Goal: Transaction & Acquisition: Book appointment/travel/reservation

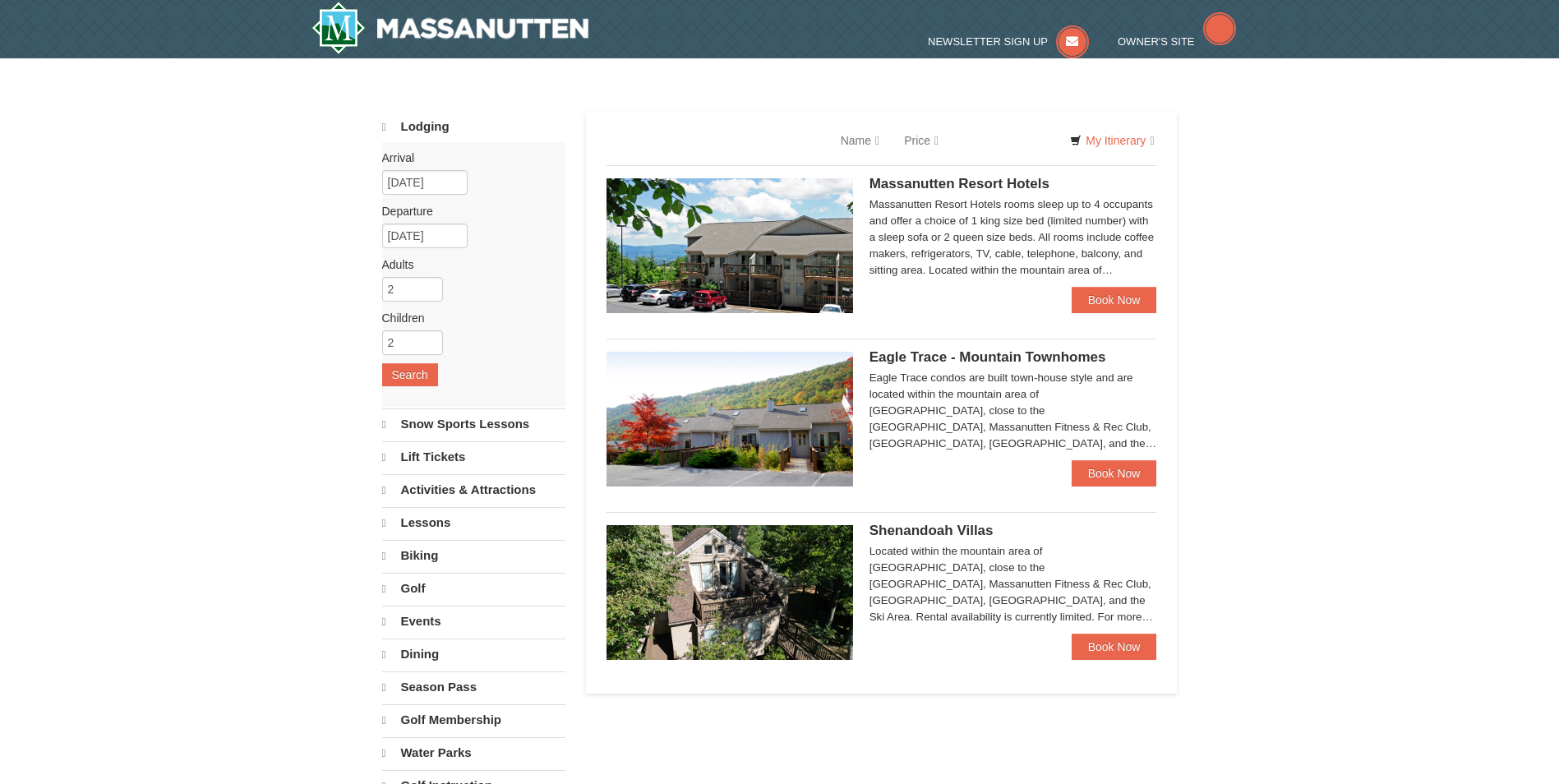
select select "9"
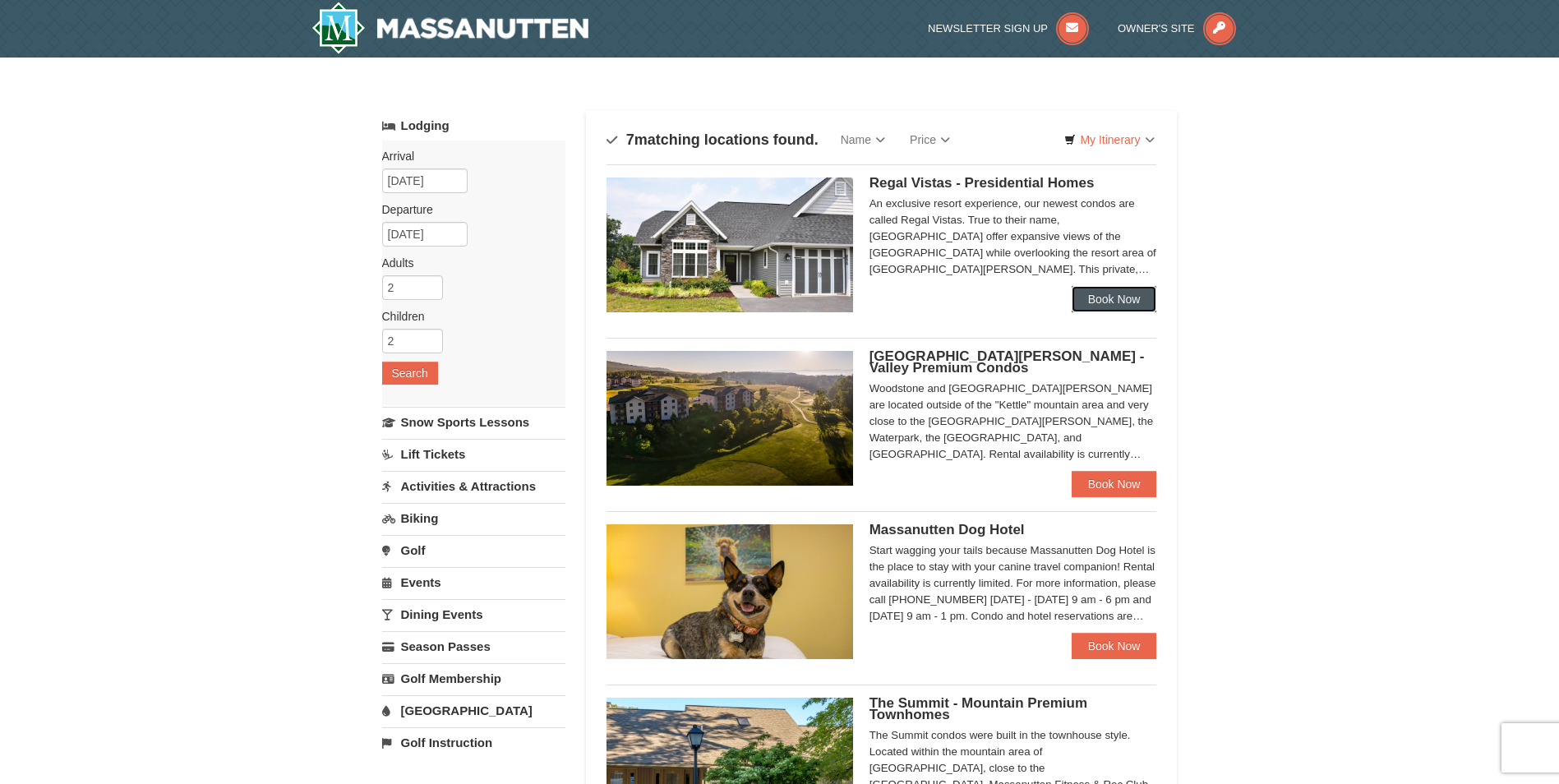
click at [1119, 297] on link "Book Now" at bounding box center [1114, 299] width 85 height 26
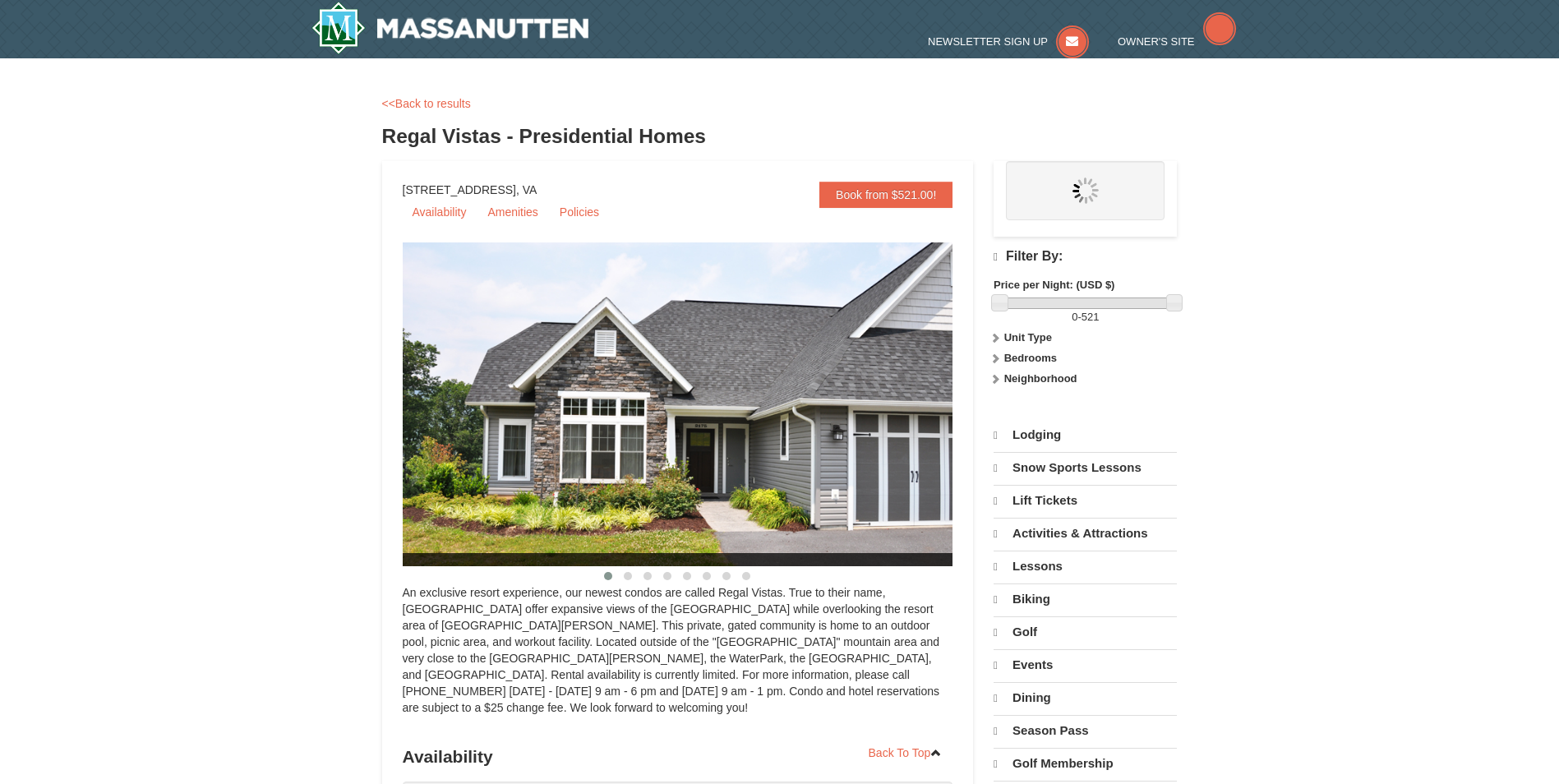
select select "9"
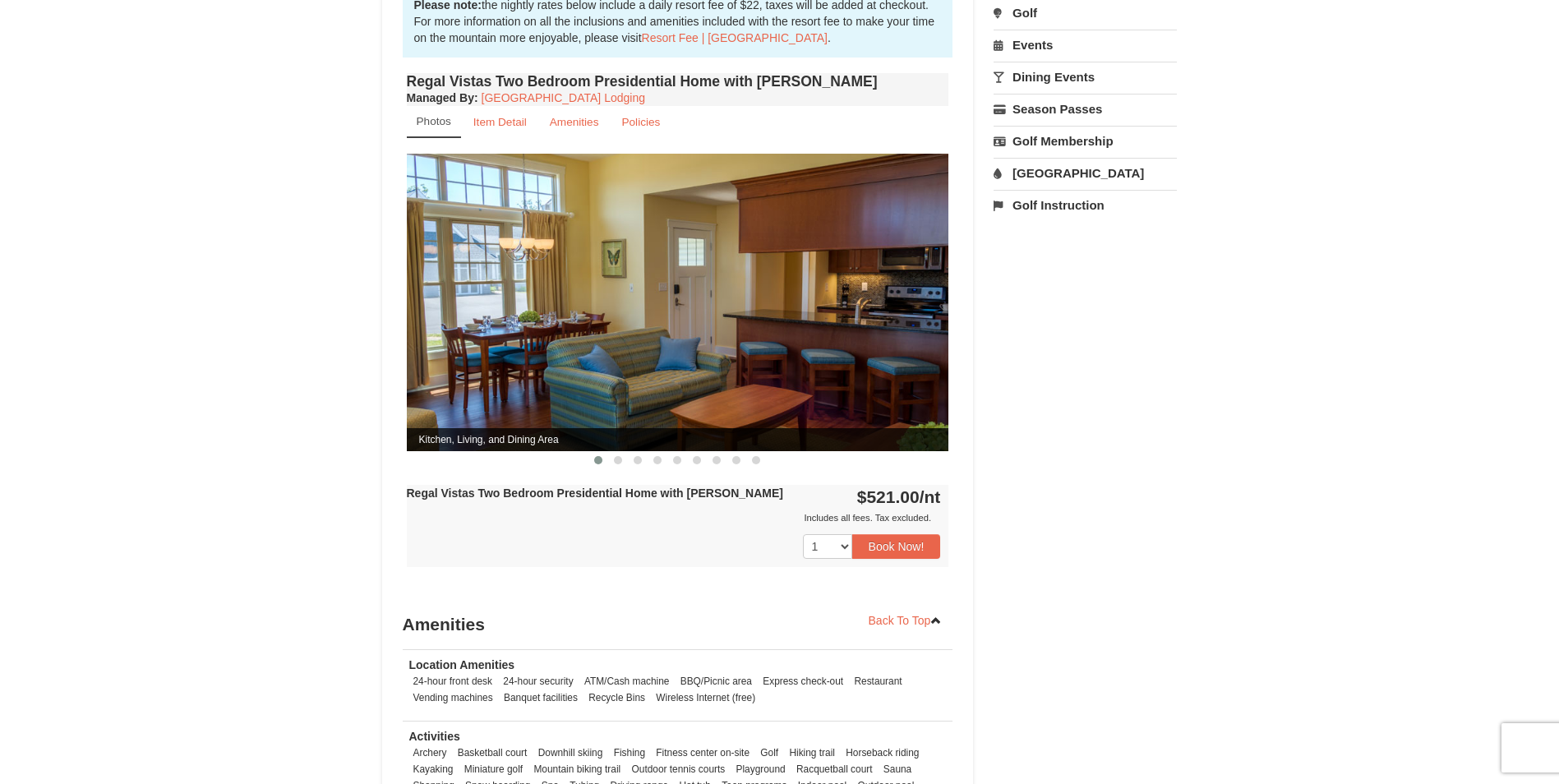
scroll to position [575, 0]
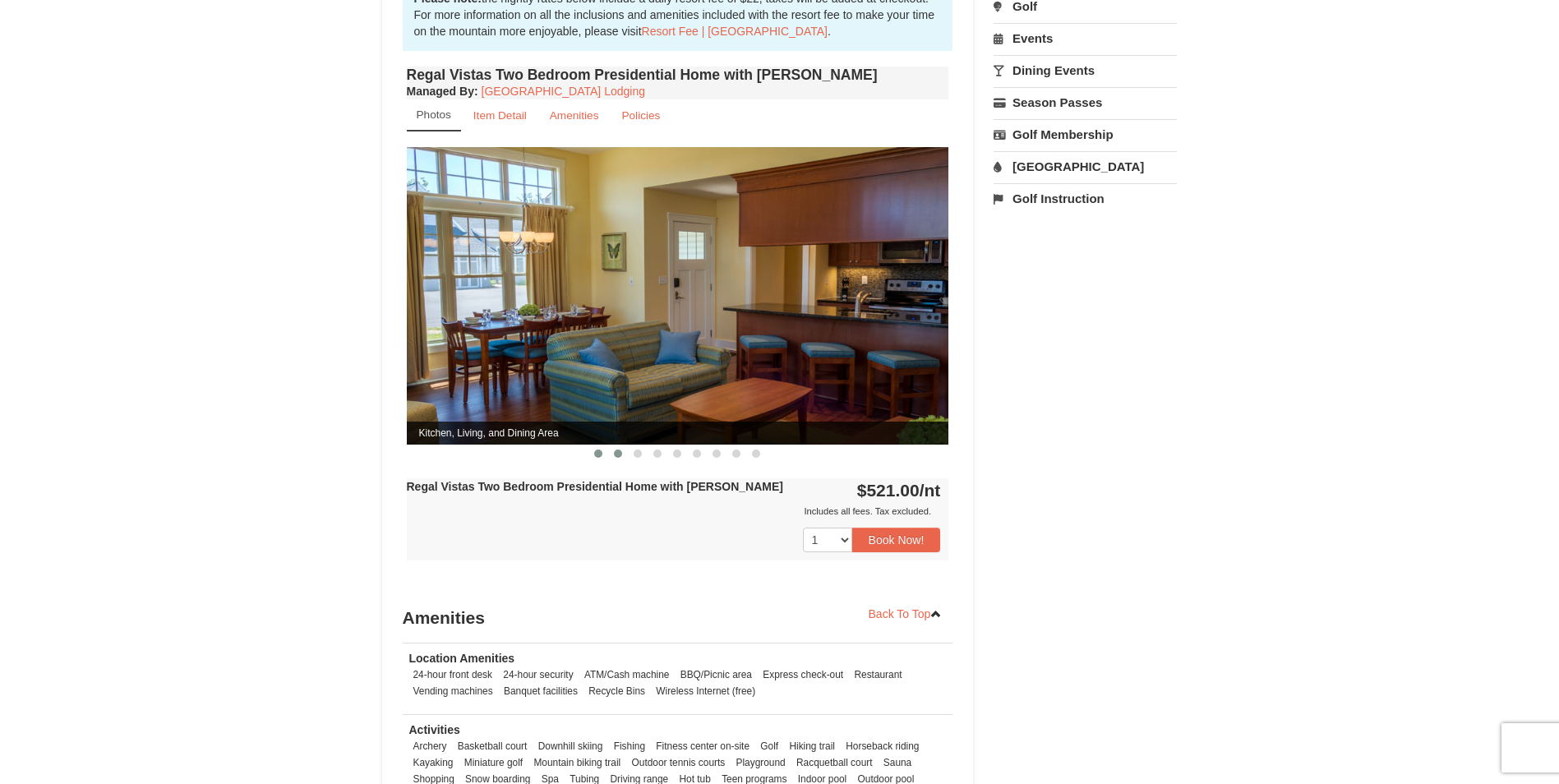
click at [615, 449] on span at bounding box center [618, 453] width 8 height 8
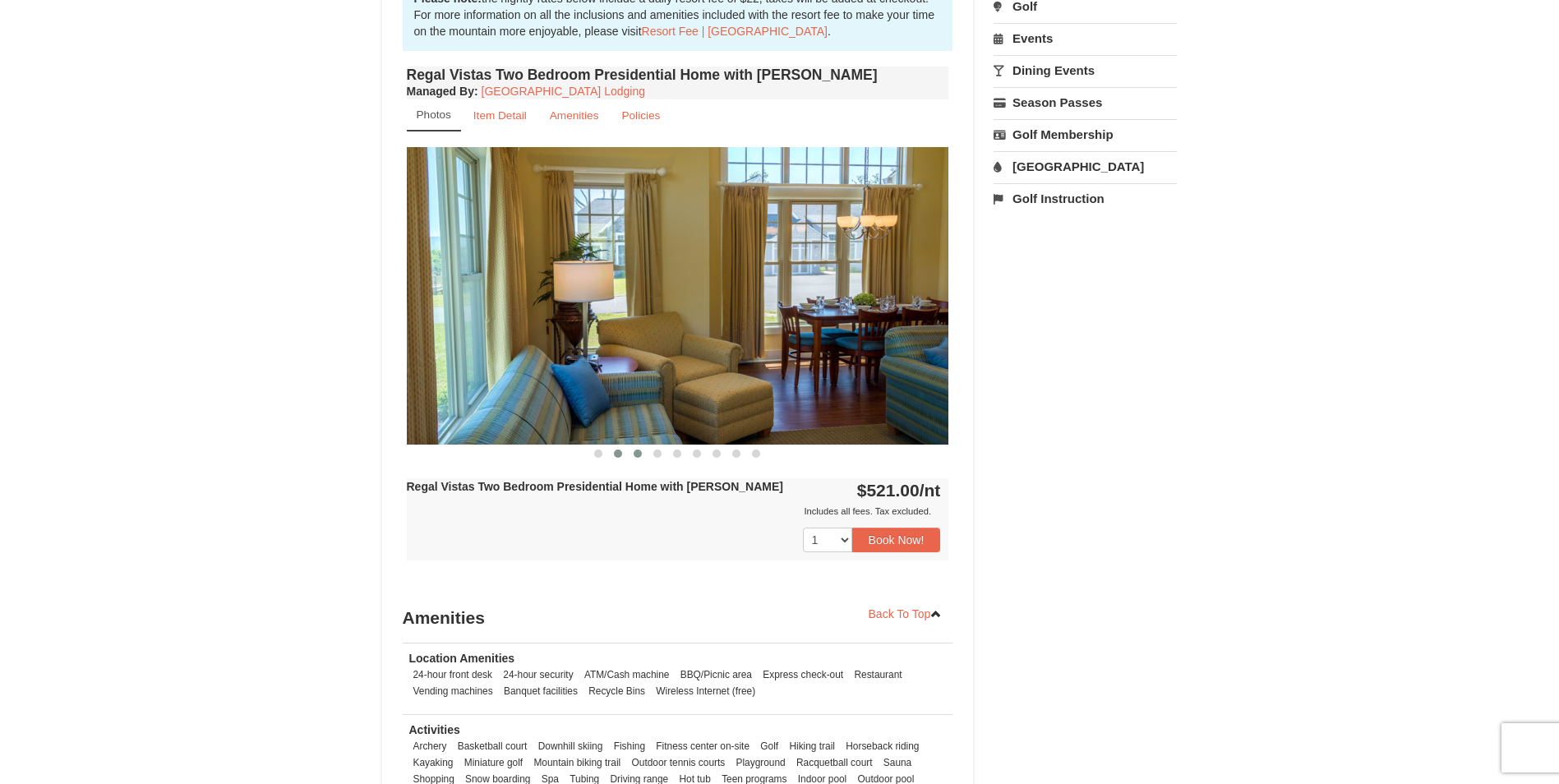
click at [638, 449] on span at bounding box center [637, 453] width 8 height 8
click at [639, 449] on span at bounding box center [637, 453] width 8 height 8
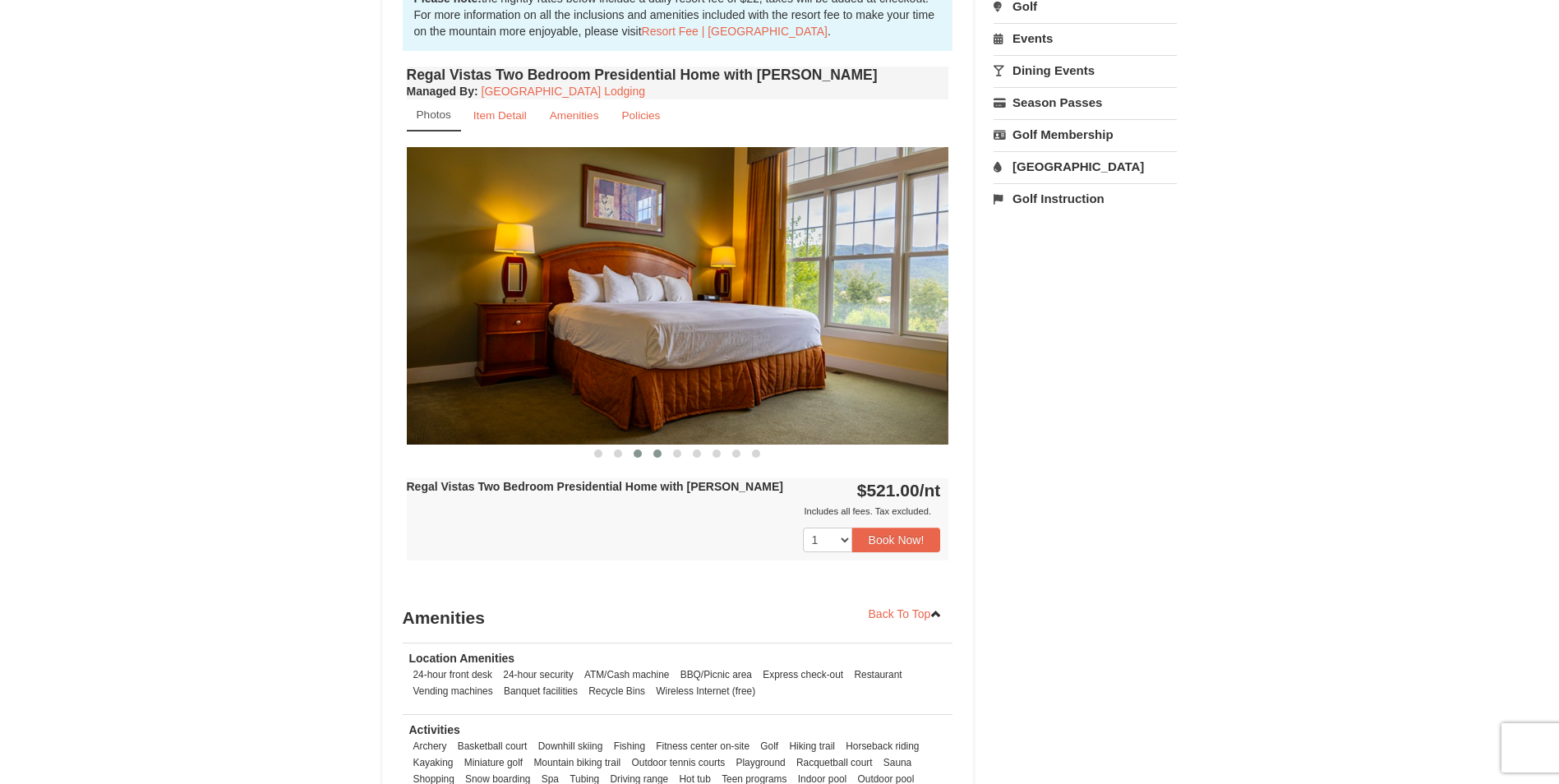
click at [660, 445] on button at bounding box center [657, 453] width 19 height 17
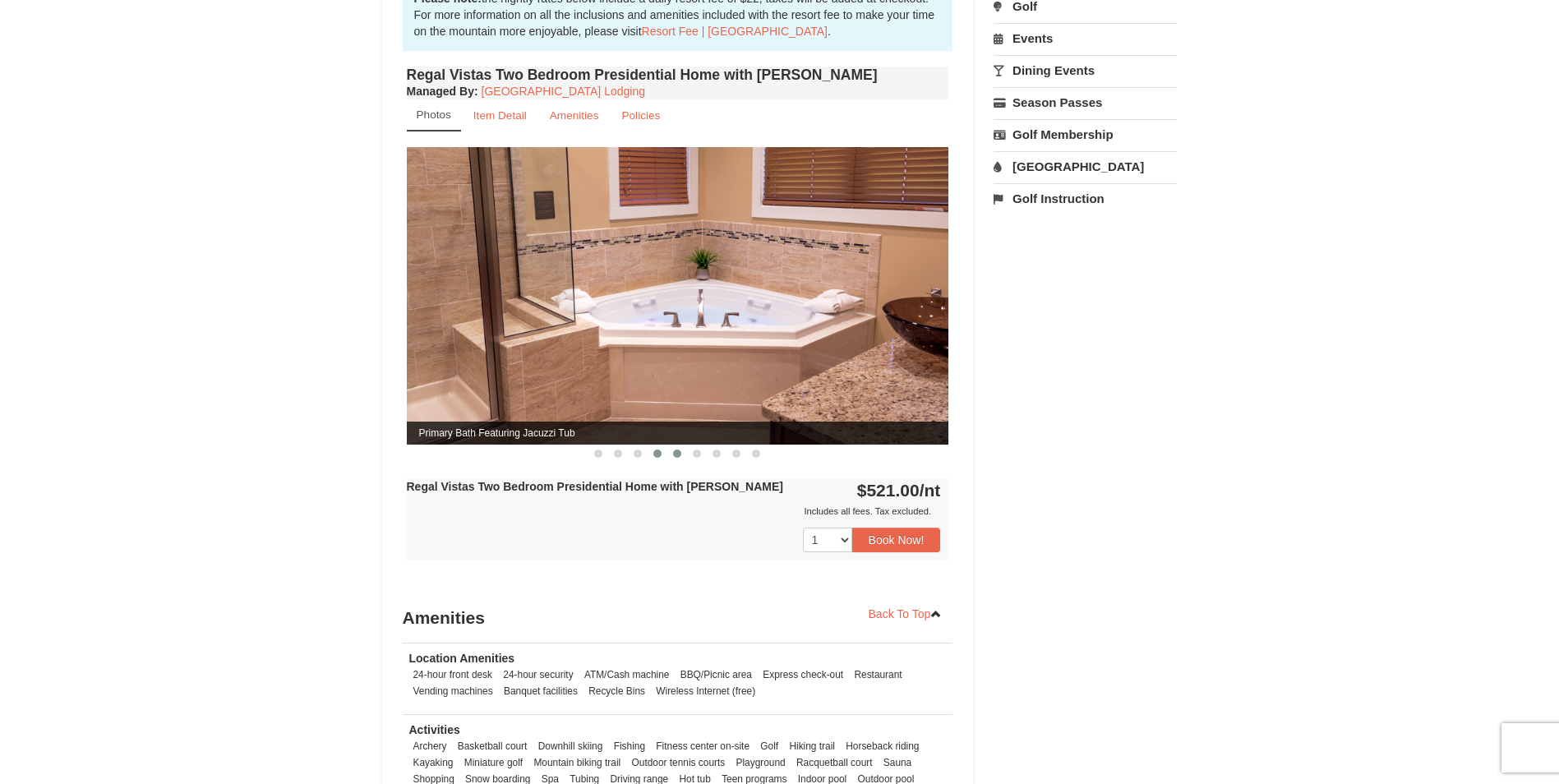
click at [674, 445] on button at bounding box center [677, 453] width 19 height 17
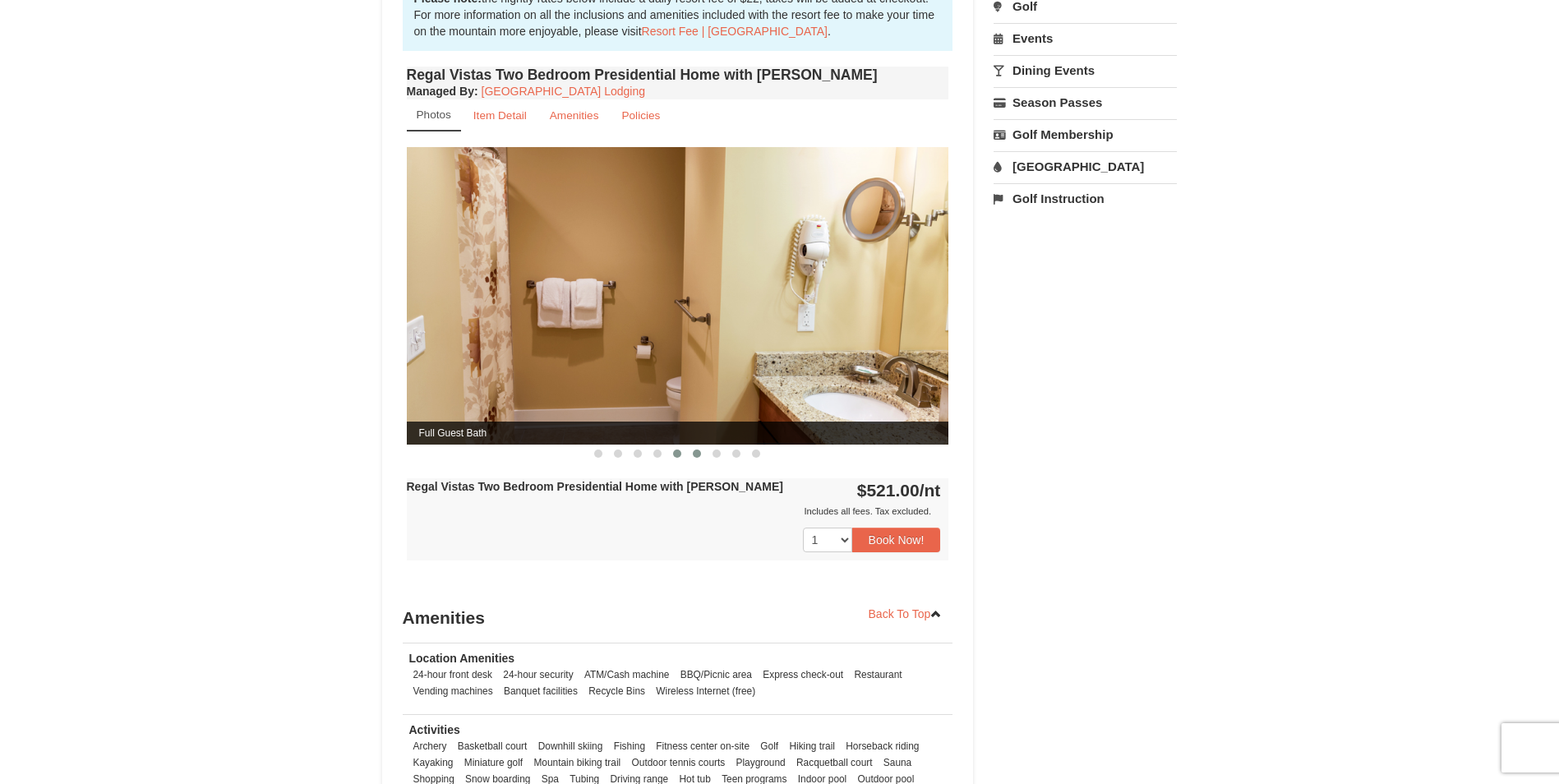
click at [690, 445] on button at bounding box center [697, 453] width 19 height 17
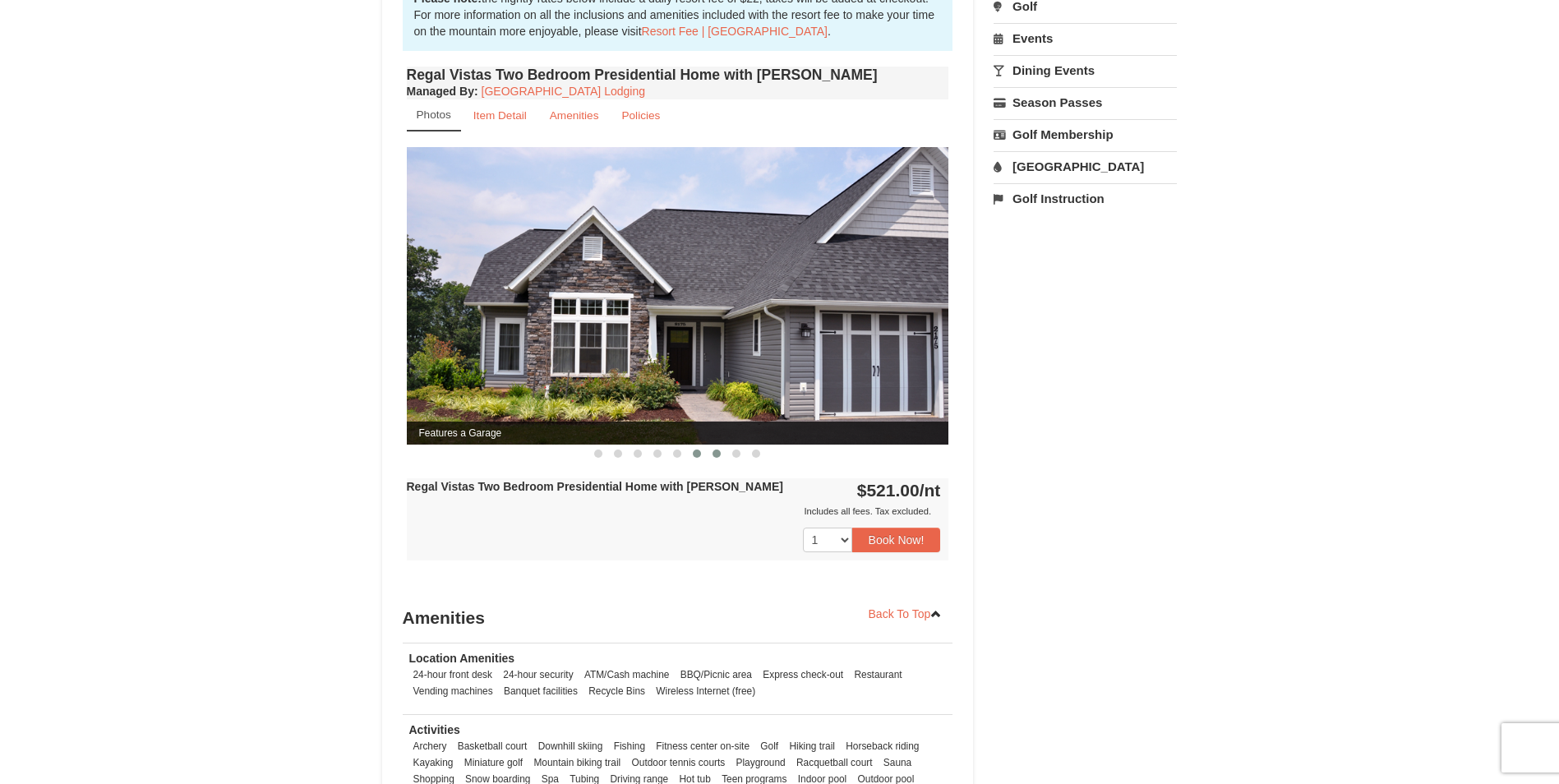
click at [718, 445] on button at bounding box center [717, 453] width 19 height 17
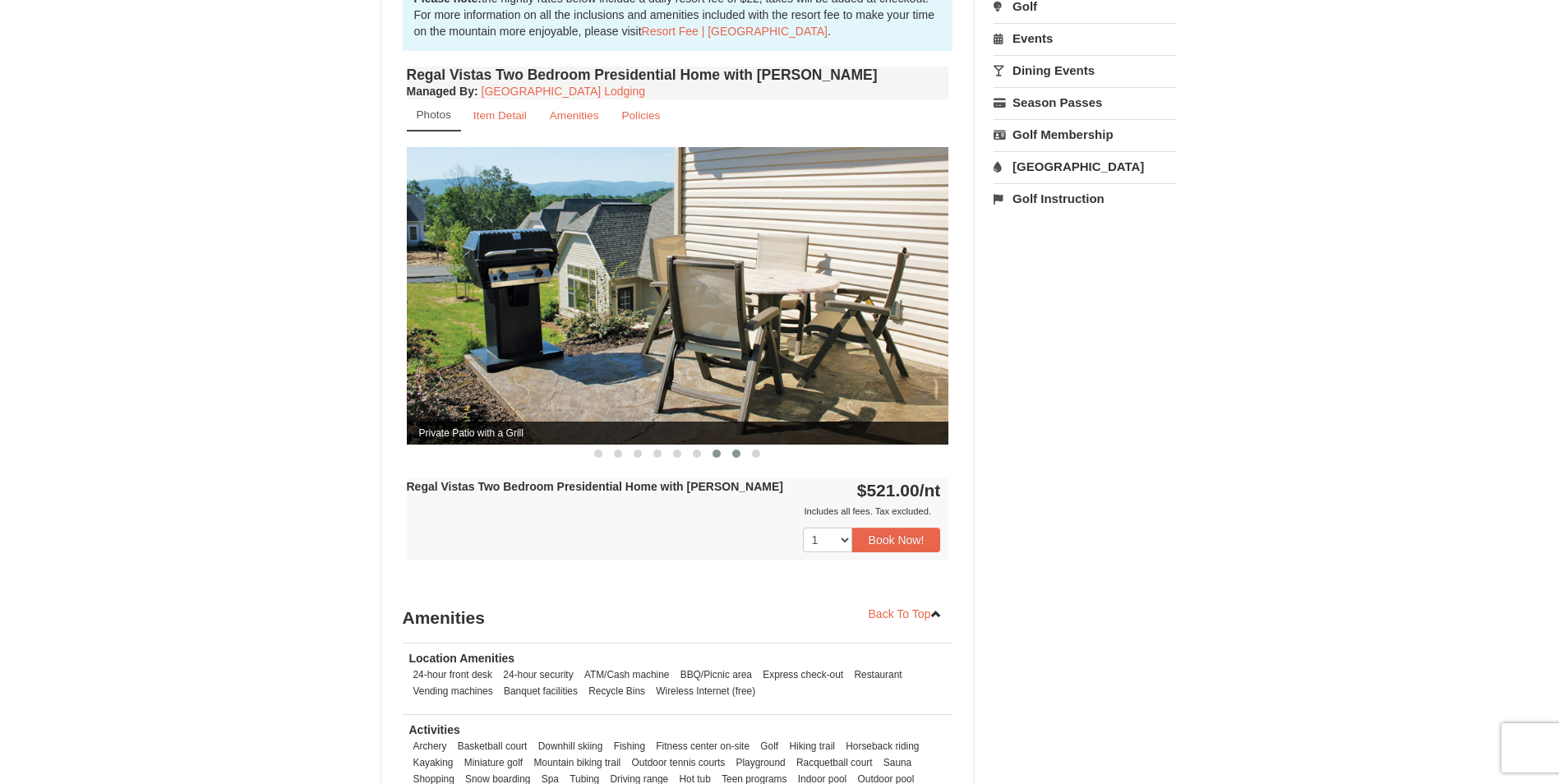
click at [743, 445] on button at bounding box center [736, 453] width 19 height 17
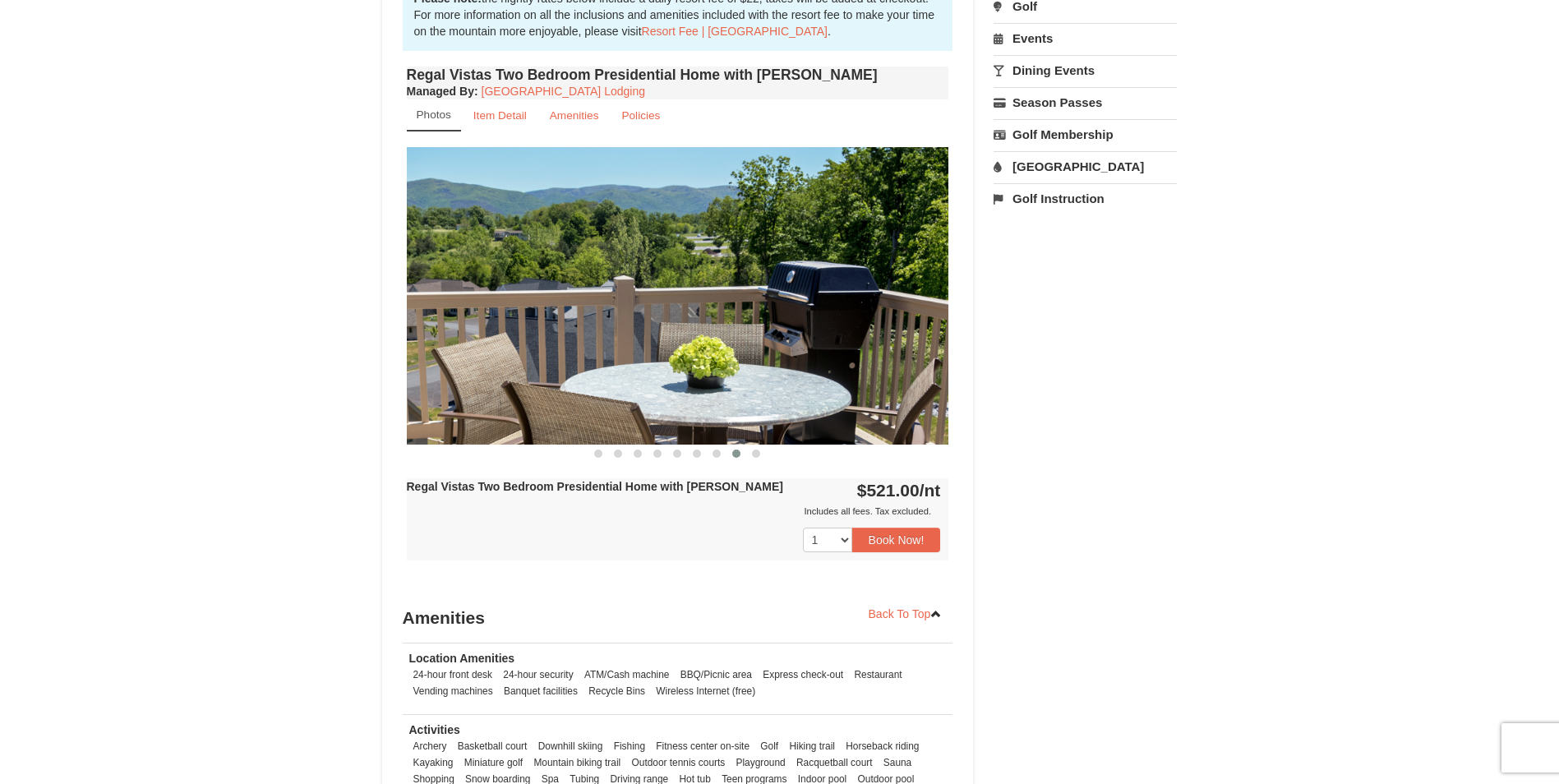
click at [767, 445] on div at bounding box center [678, 453] width 542 height 18
click at [761, 445] on button at bounding box center [756, 453] width 19 height 17
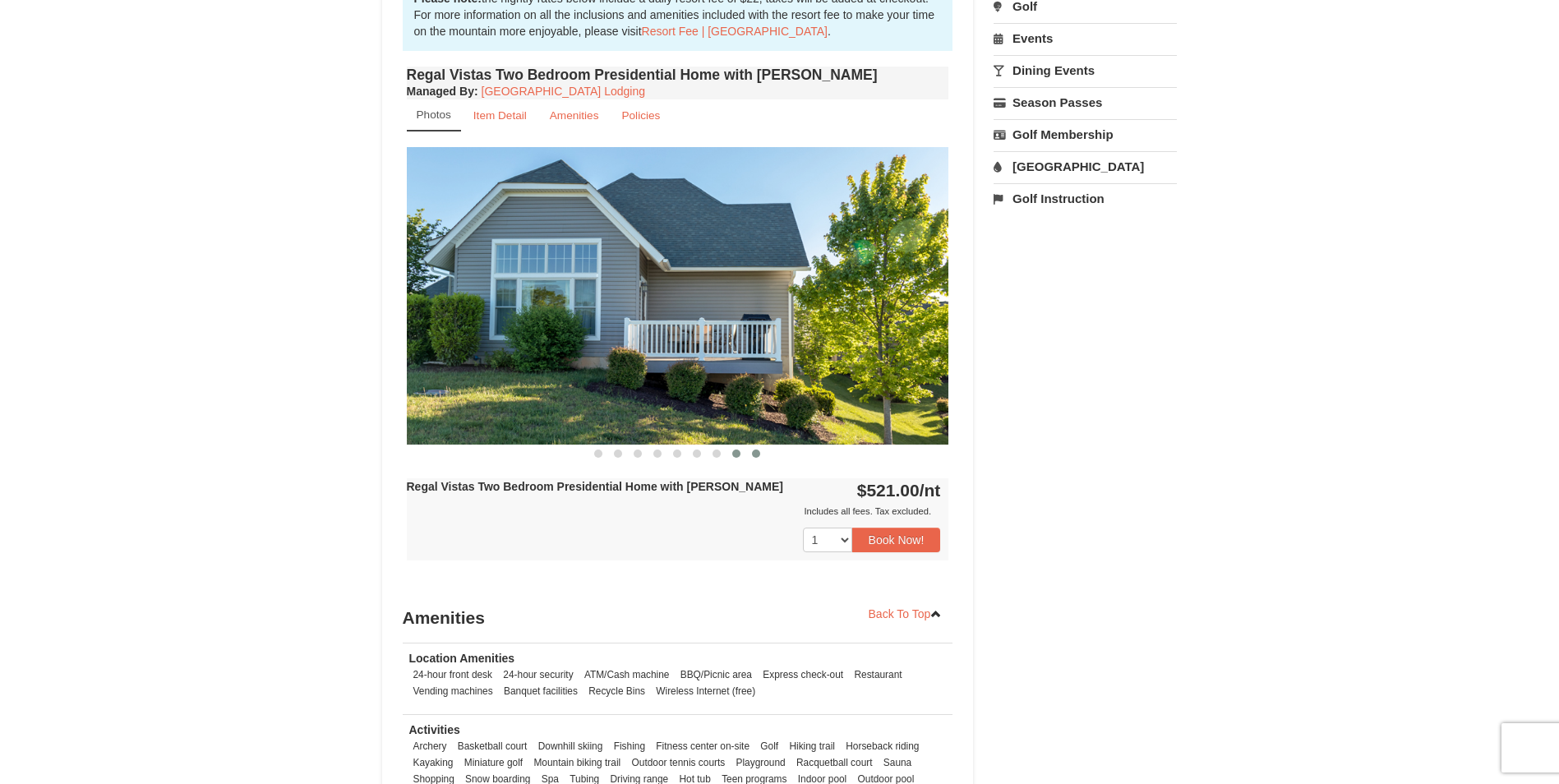
click at [731, 445] on button at bounding box center [736, 453] width 19 height 17
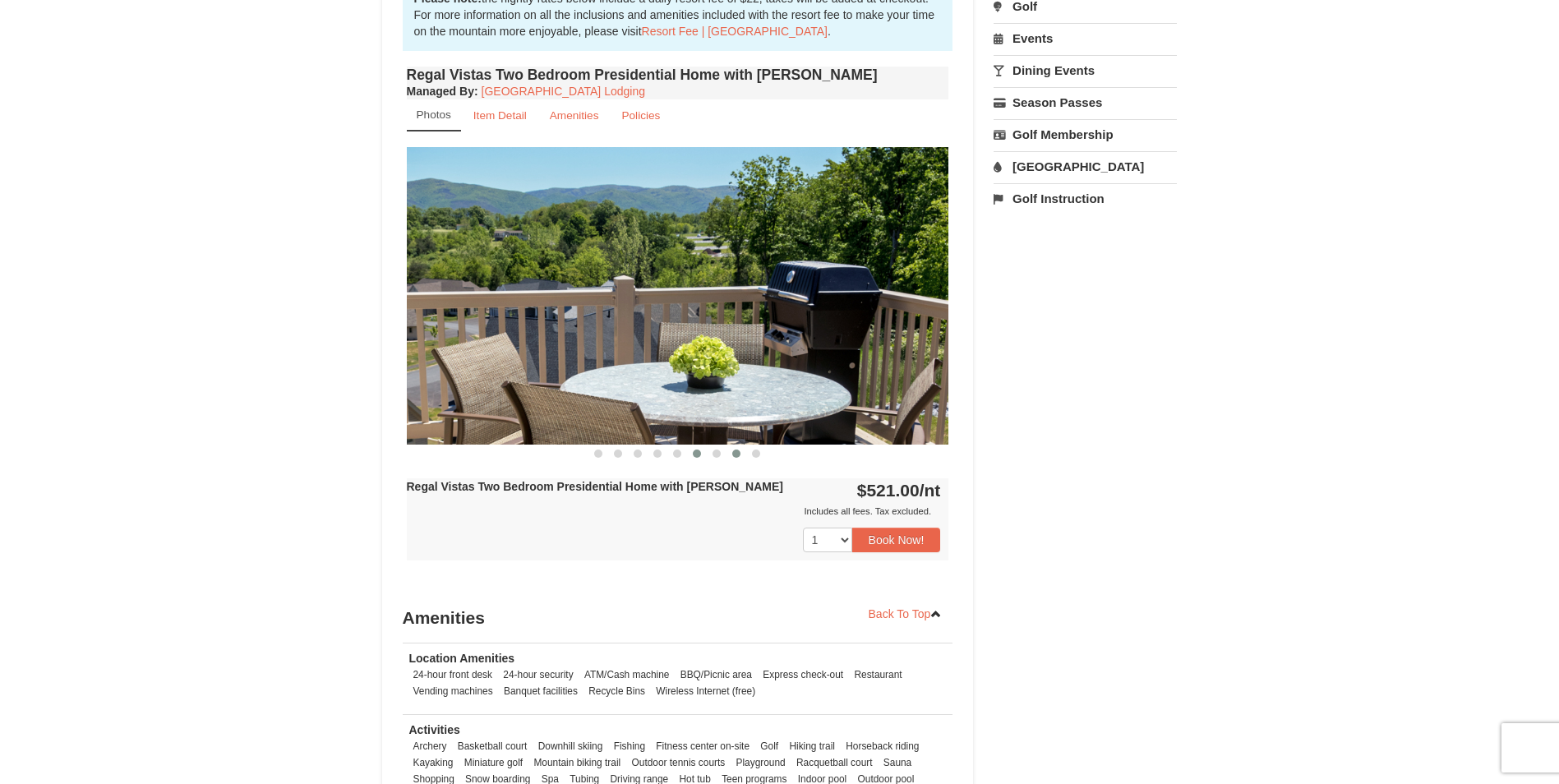
click at [702, 445] on button at bounding box center [697, 453] width 19 height 17
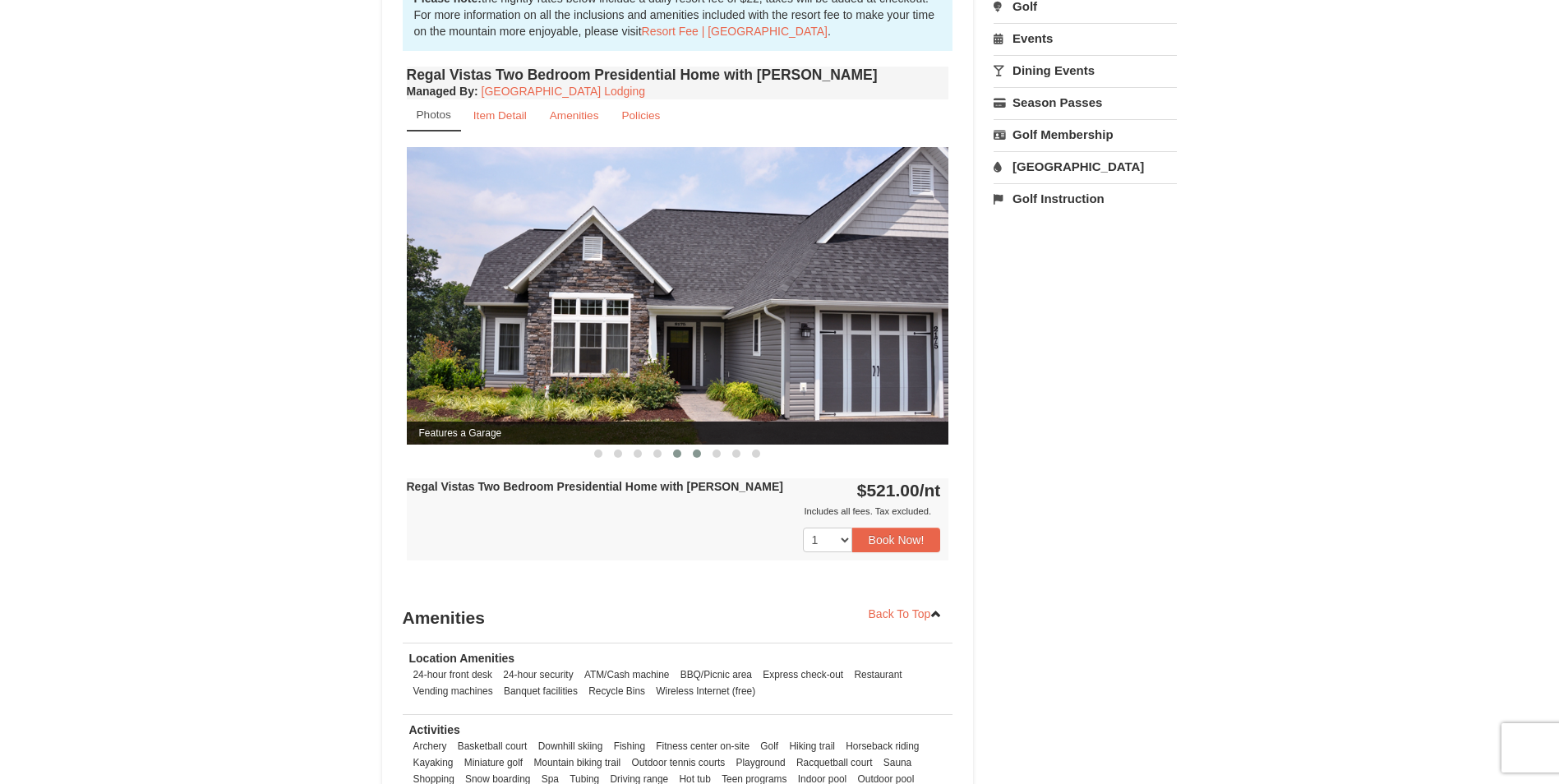
click at [683, 445] on button at bounding box center [677, 453] width 19 height 17
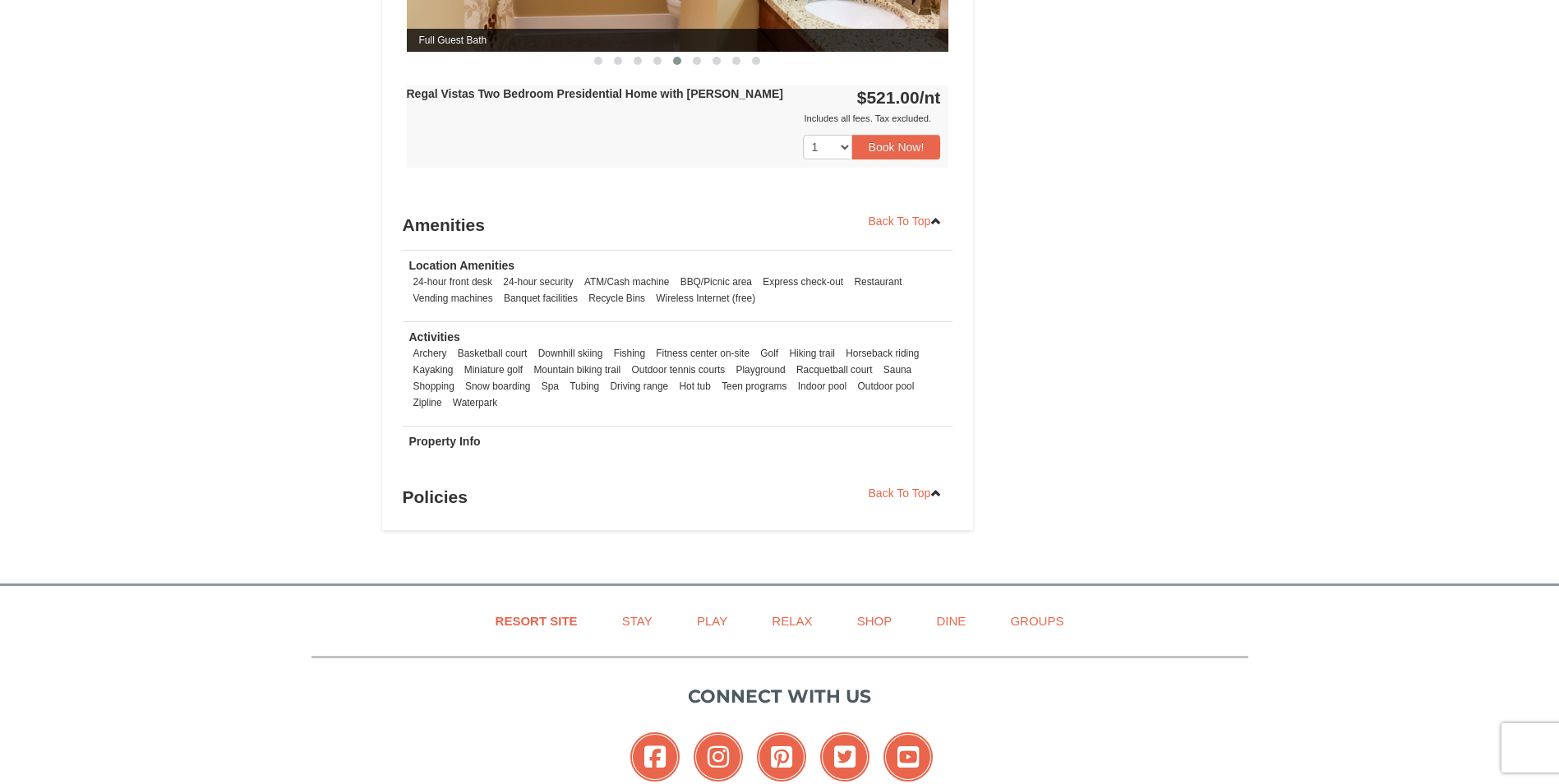
scroll to position [986, 0]
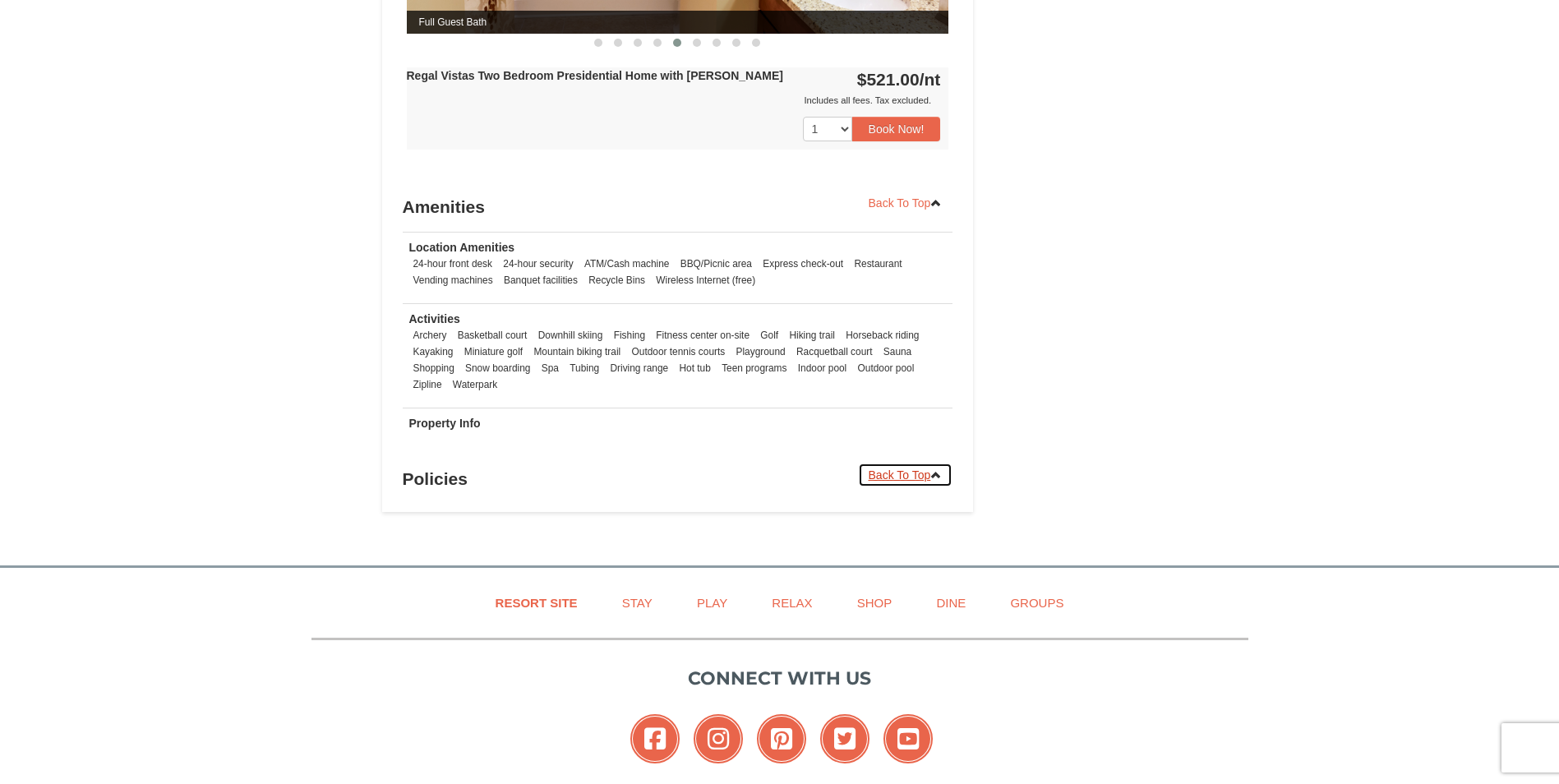
click at [917, 462] on link "Back To Top" at bounding box center [905, 474] width 96 height 25
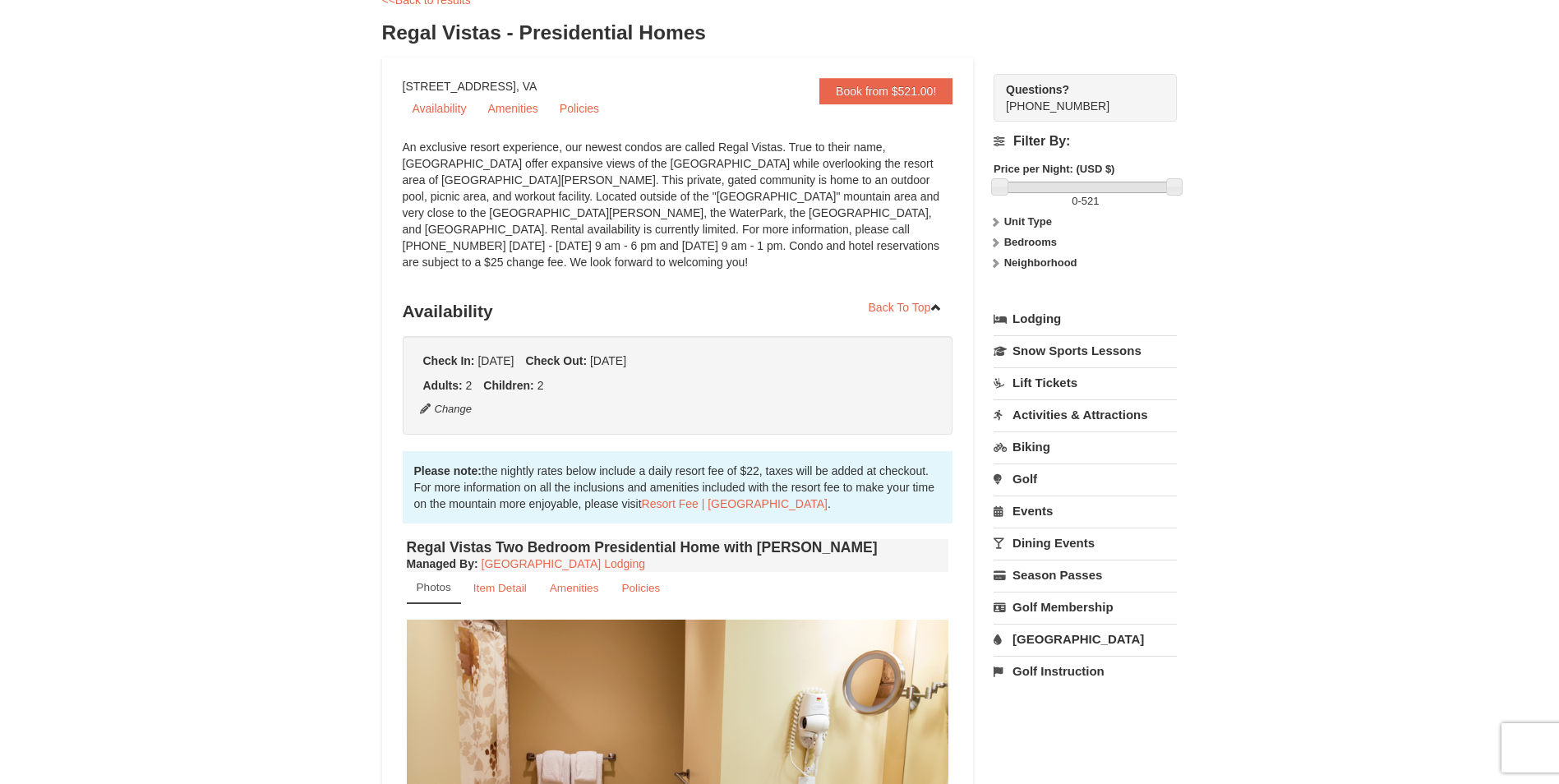
scroll to position [95, 0]
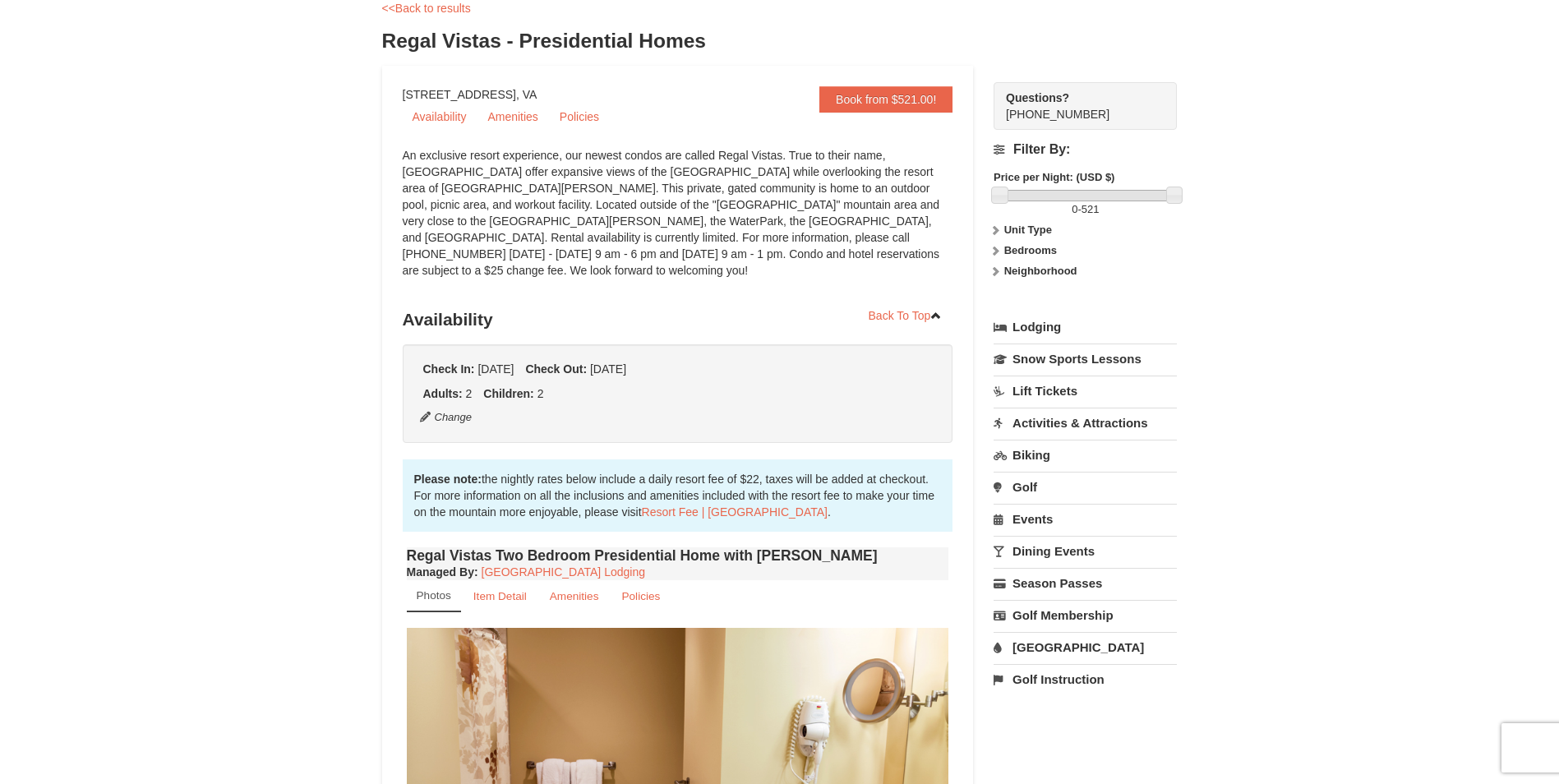
click at [998, 252] on icon at bounding box center [995, 250] width 11 height 11
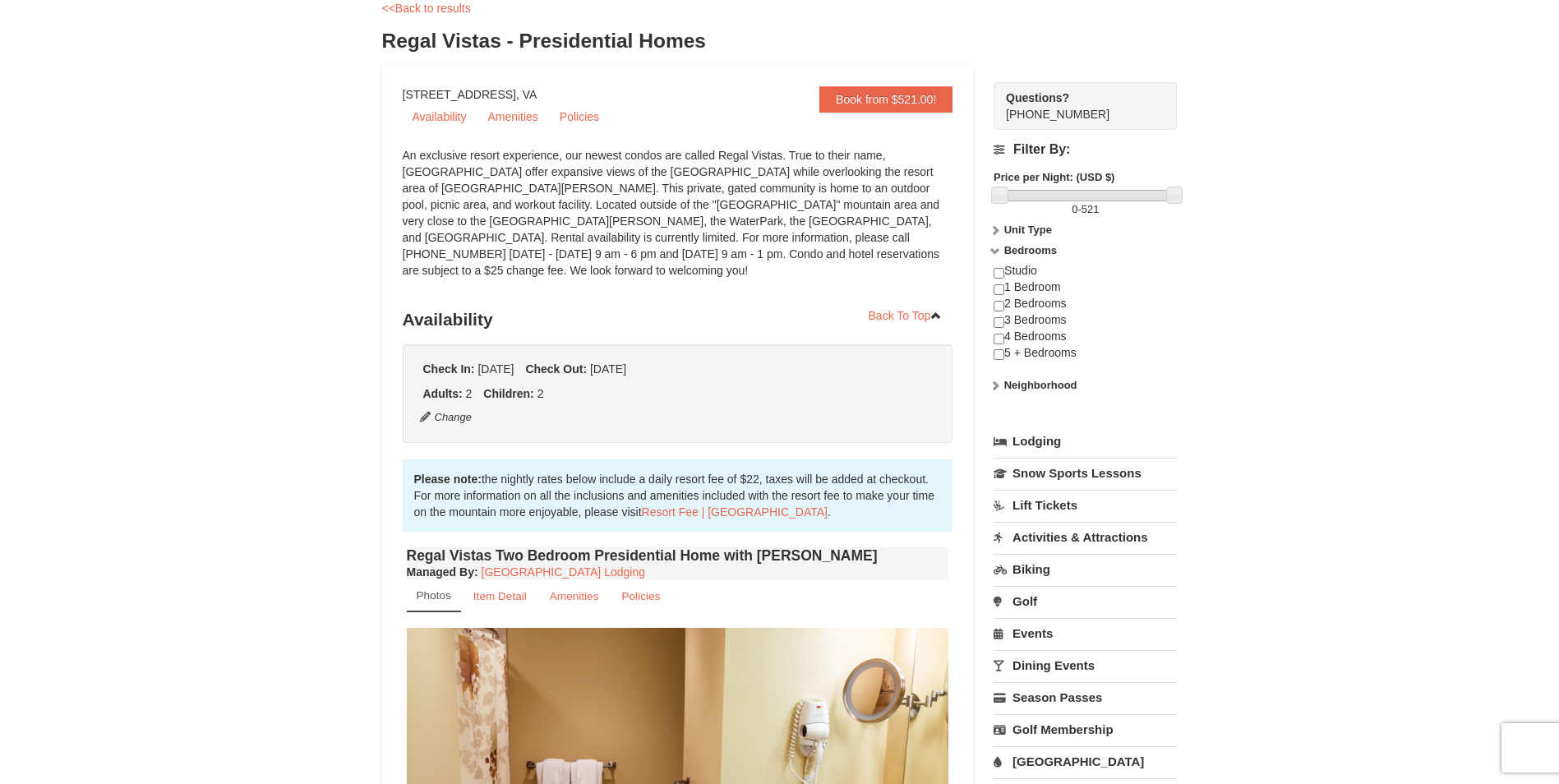
click at [998, 252] on icon at bounding box center [995, 250] width 11 height 11
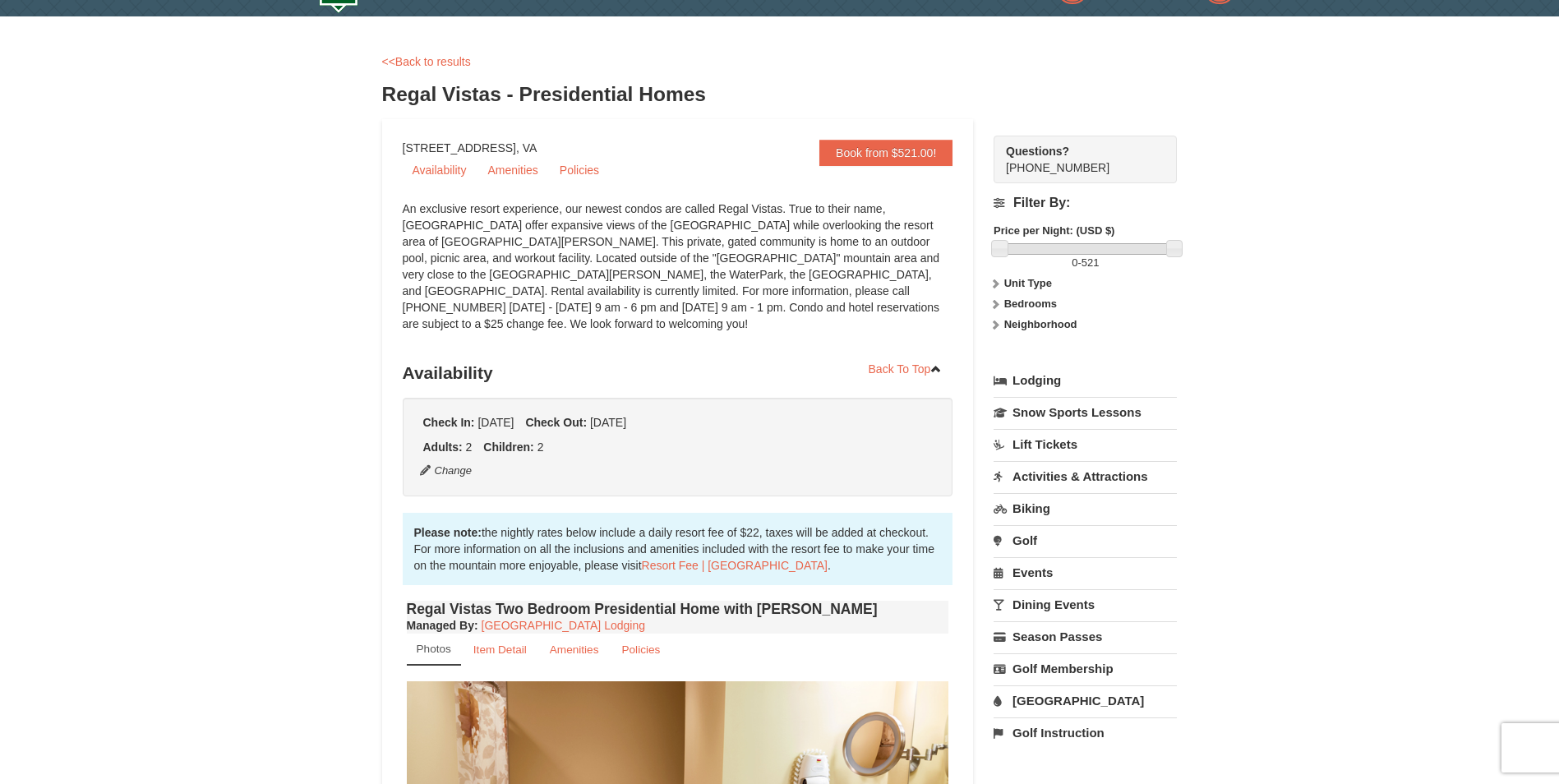
scroll to position [0, 0]
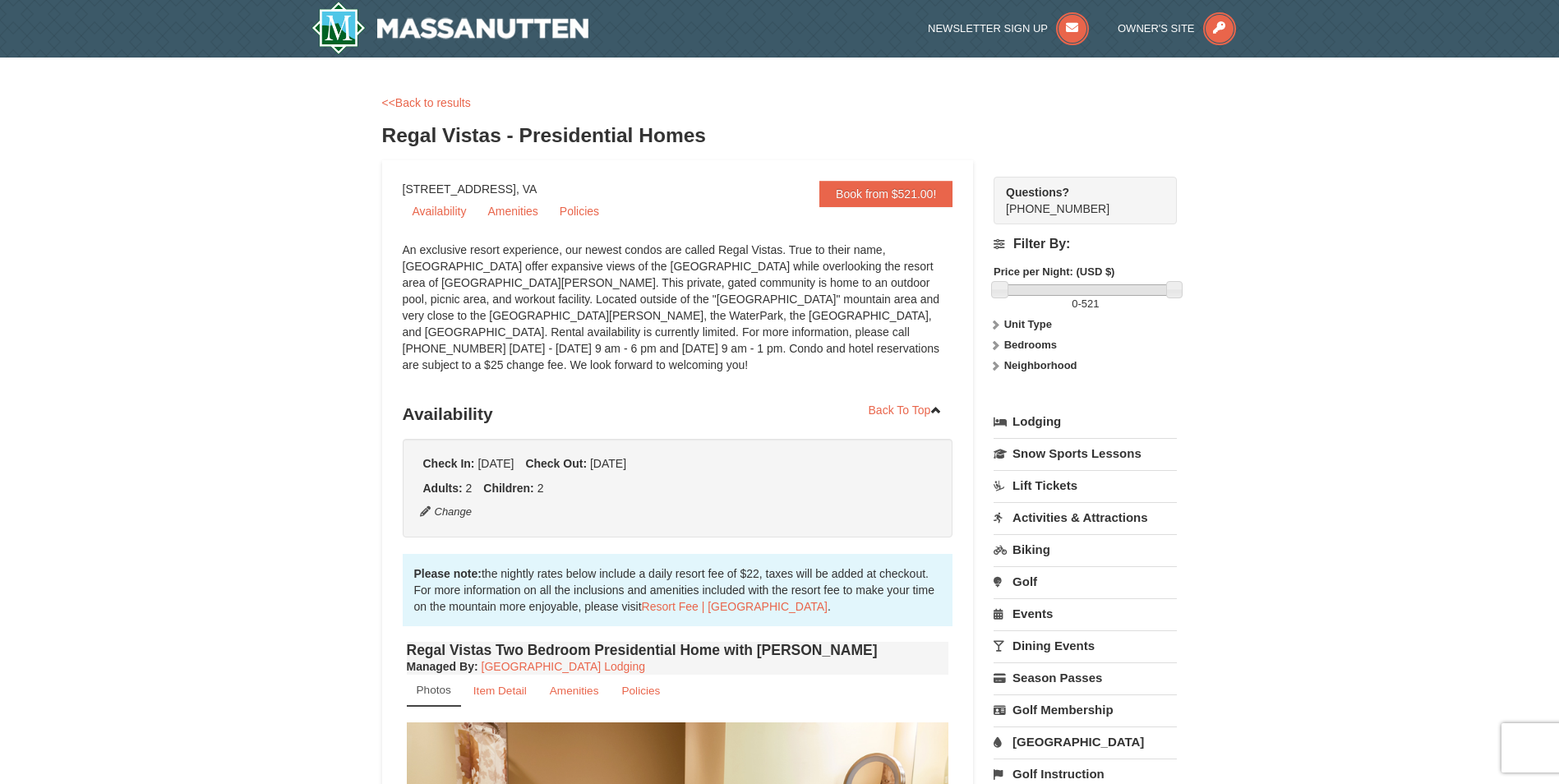
click at [405, 110] on div "<<Back to results Regal Vistas - Presidential Homes" at bounding box center [780, 127] width 796 height 66
click at [405, 103] on link "<<Back to results" at bounding box center [426, 103] width 89 height 13
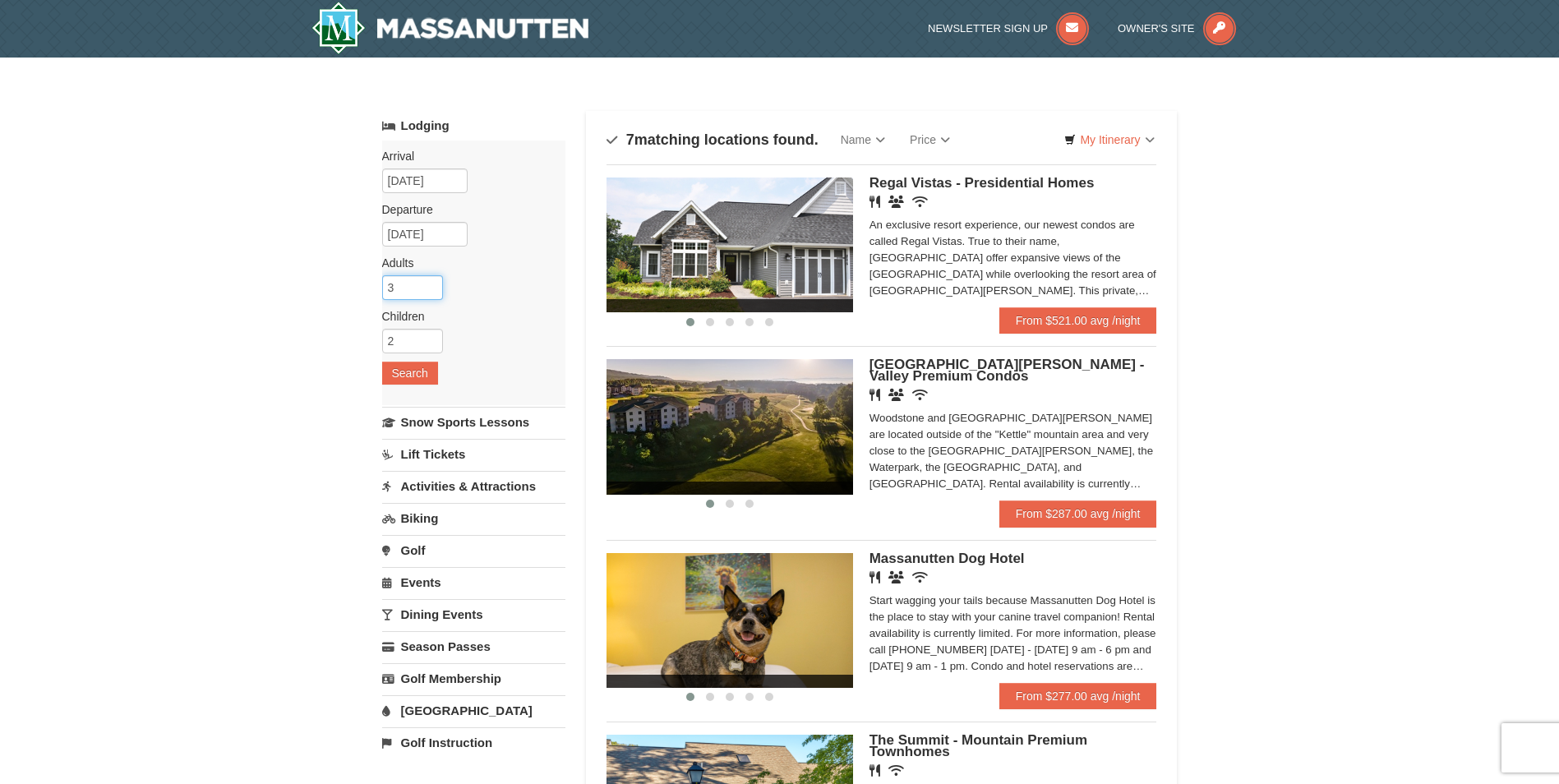
click at [433, 282] on input "3" at bounding box center [412, 288] width 61 height 25
click at [433, 282] on input "4" at bounding box center [412, 288] width 61 height 25
click at [433, 282] on input "5" at bounding box center [412, 288] width 61 height 25
click at [433, 282] on input "6" at bounding box center [412, 288] width 61 height 25
click at [433, 282] on input "7" at bounding box center [412, 288] width 61 height 25
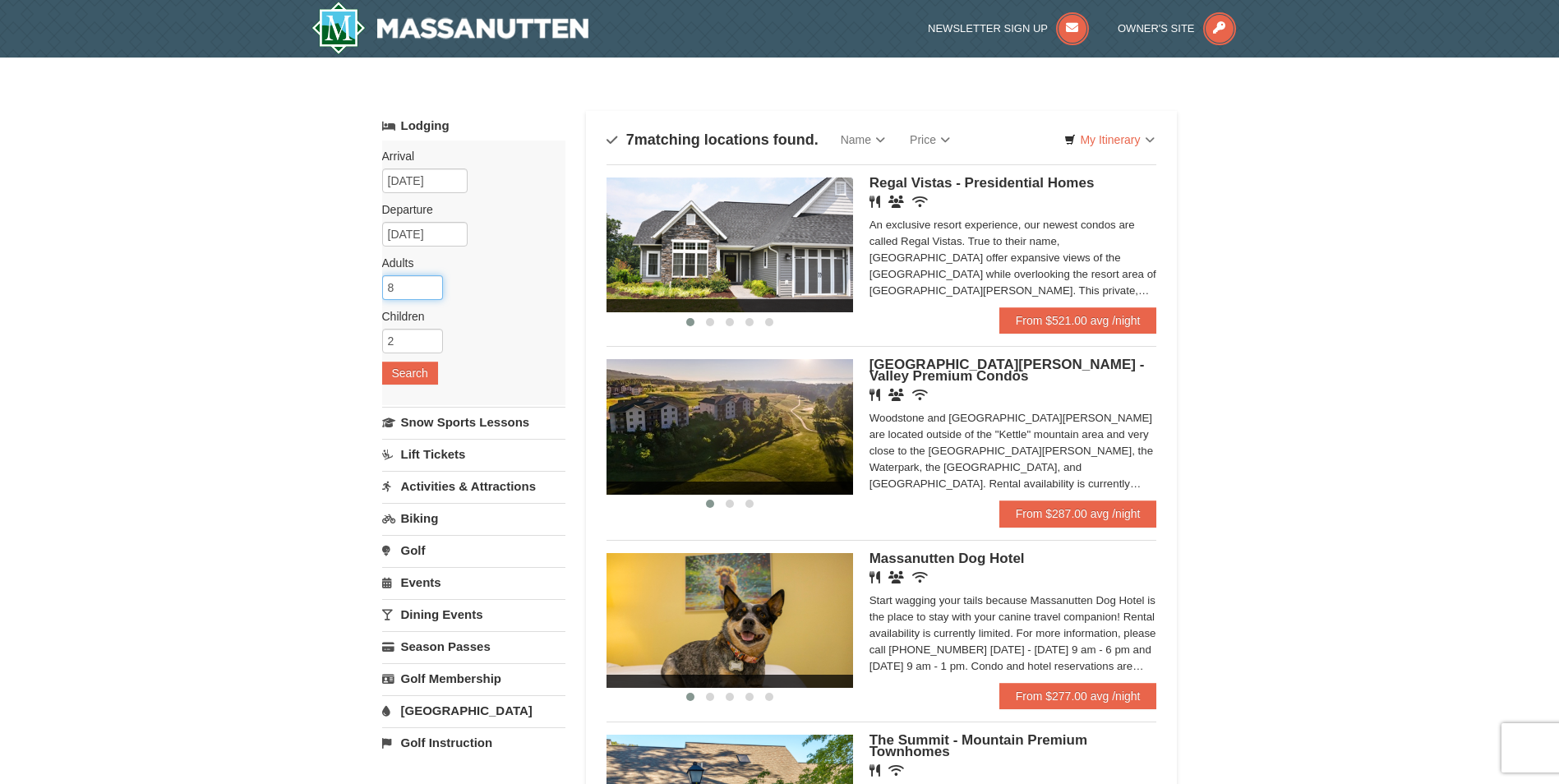
type input "8"
click at [433, 282] on input "8" at bounding box center [412, 288] width 61 height 25
click at [425, 371] on button "Search" at bounding box center [411, 373] width 56 height 23
